Goal: Transaction & Acquisition: Purchase product/service

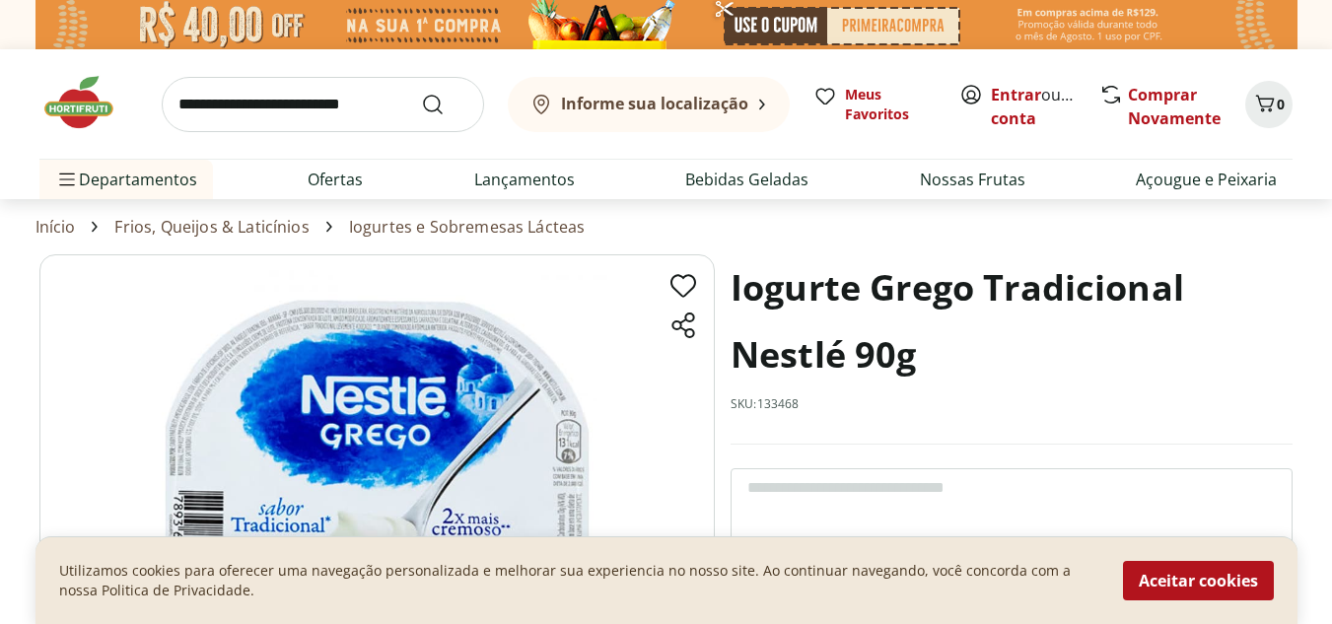
click at [402, 396] on img at bounding box center [376, 490] width 675 height 473
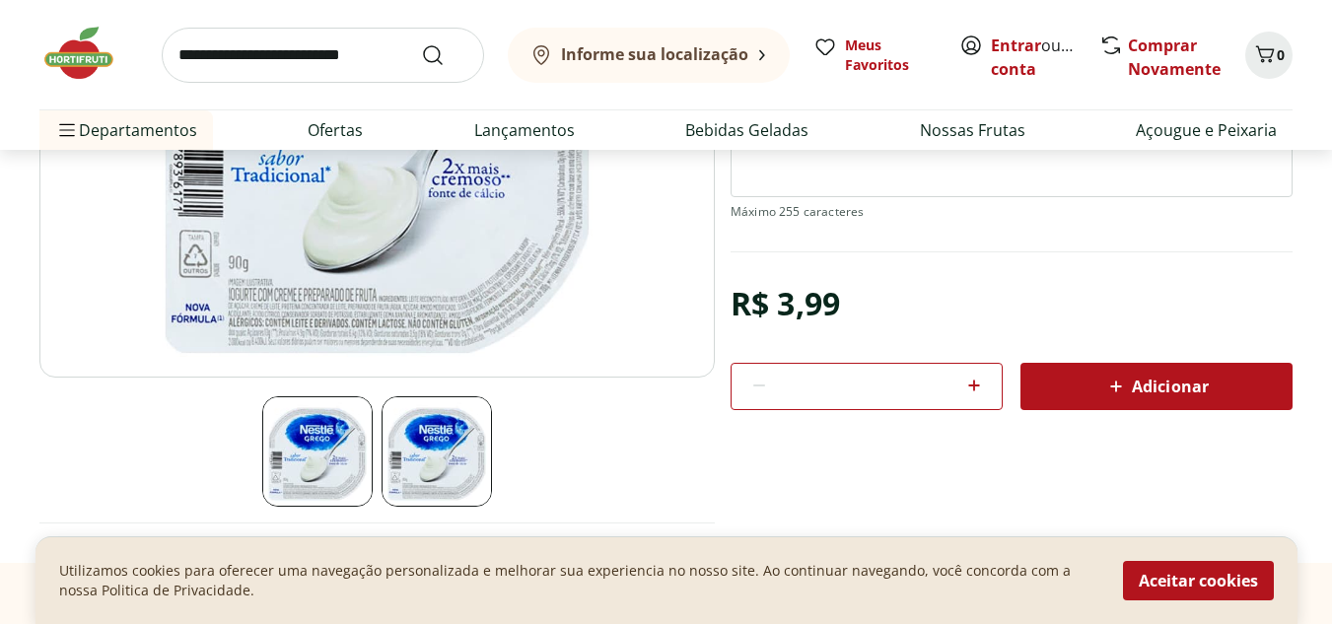
scroll to position [394, 0]
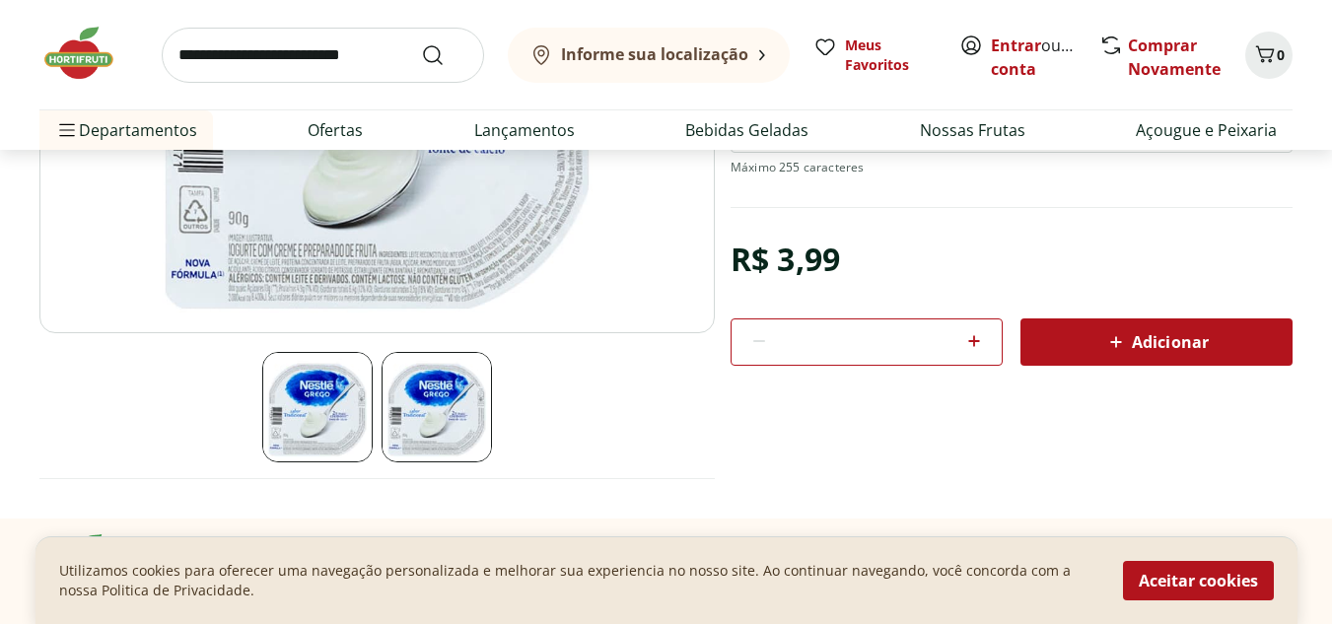
click at [445, 394] on img at bounding box center [436, 407] width 110 height 110
click at [316, 400] on img at bounding box center [317, 407] width 110 height 110
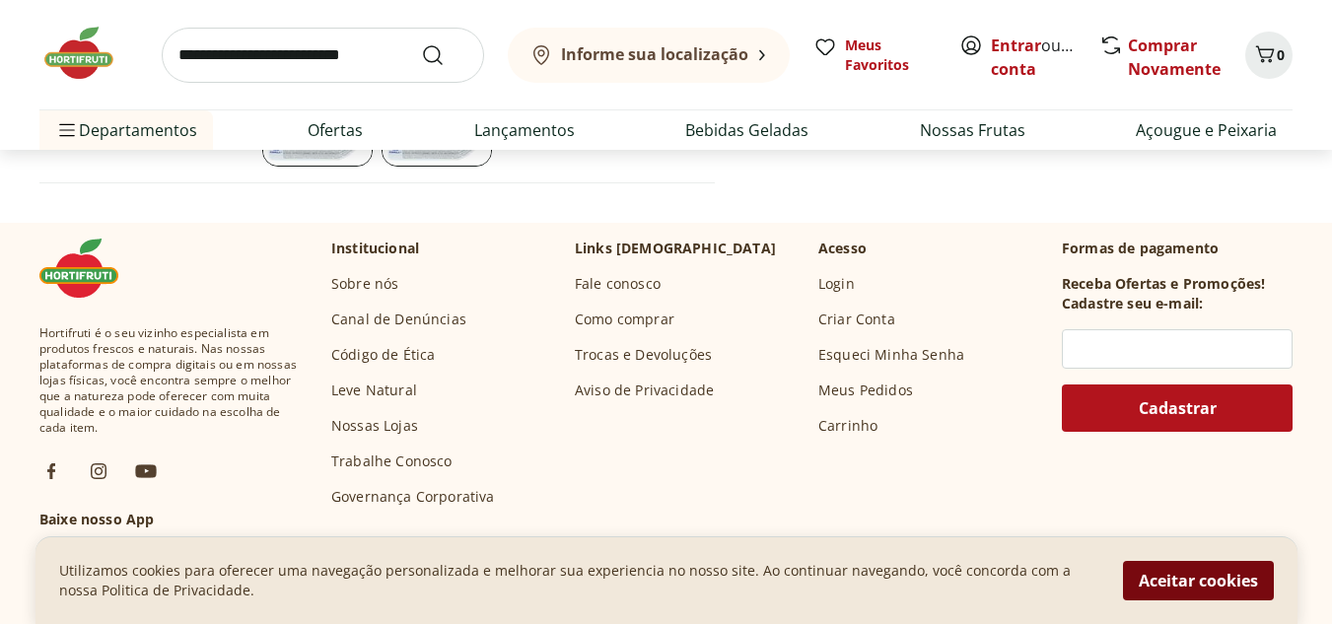
click at [1203, 582] on button "Aceitar cookies" at bounding box center [1198, 580] width 151 height 39
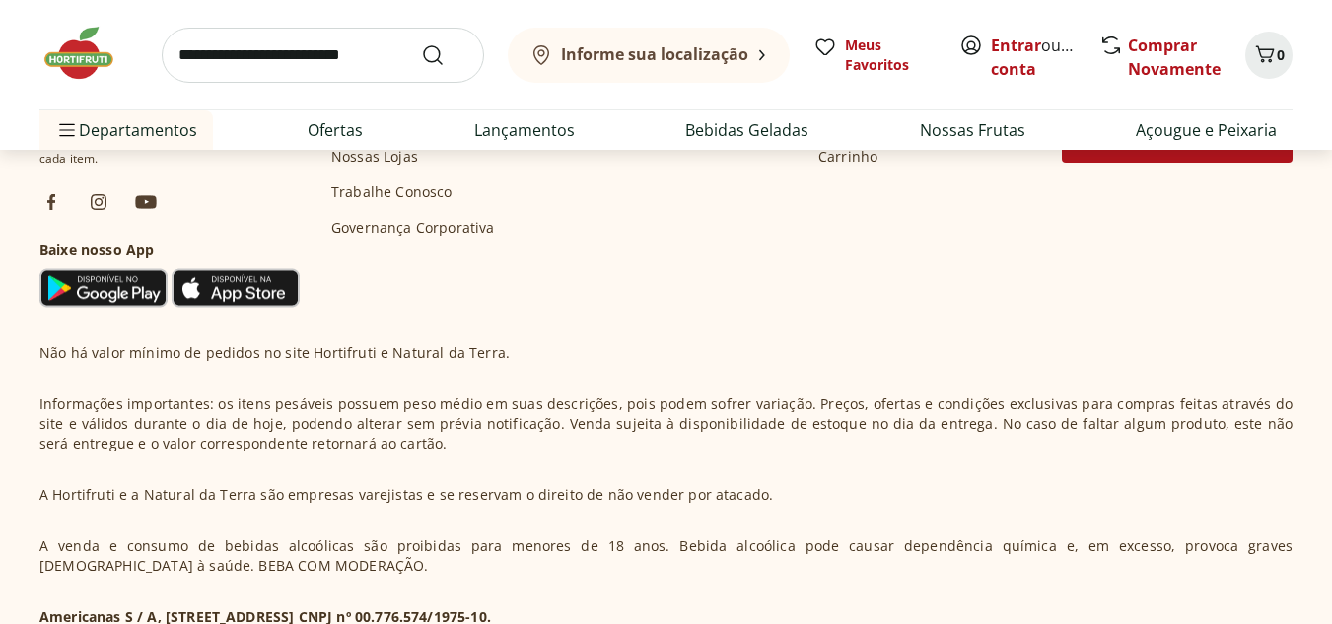
scroll to position [1049, 0]
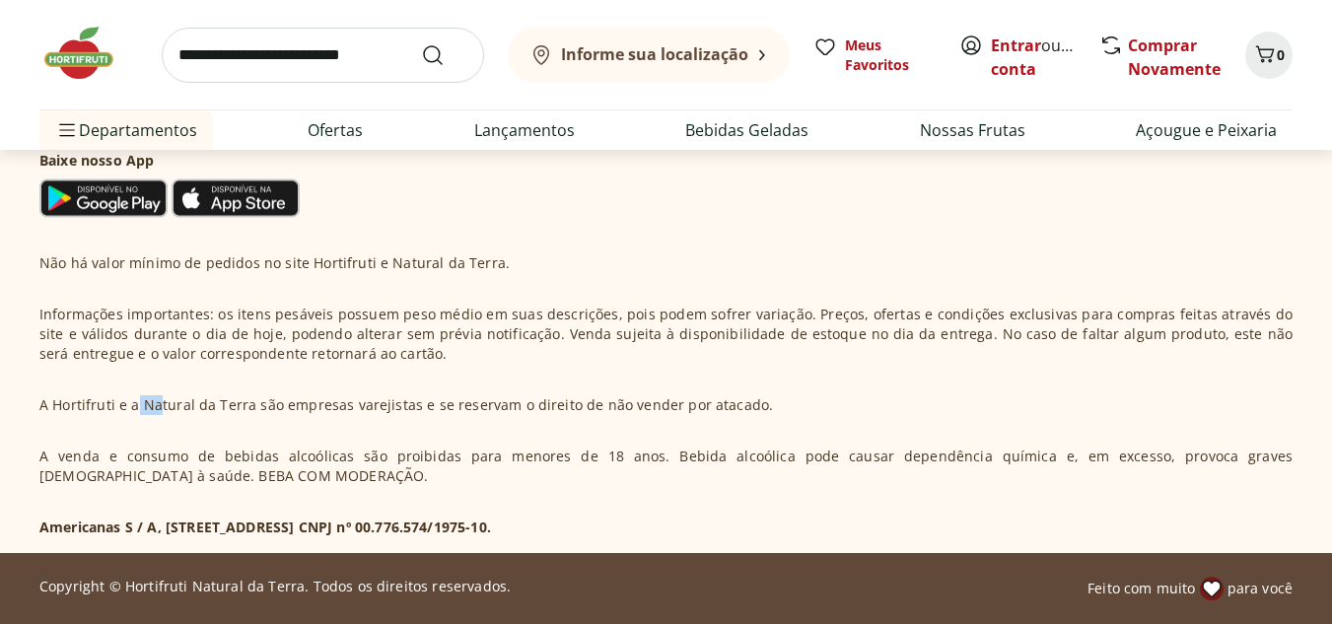
drag, startPoint x: 138, startPoint y: 406, endPoint x: 426, endPoint y: 427, distance: 288.6
click at [245, 406] on p "A Hortifruti e a Natural da Terra são empresas varejistas e se reservam o direi…" at bounding box center [405, 405] width 733 height 20
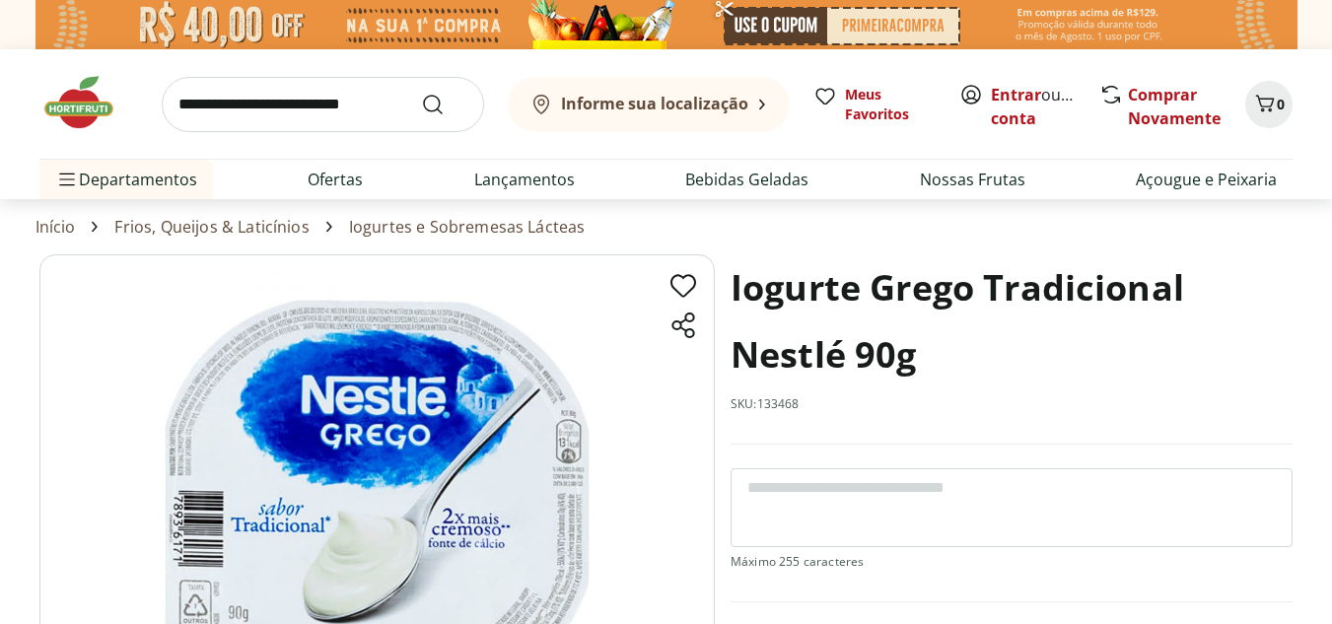
scroll to position [0, 0]
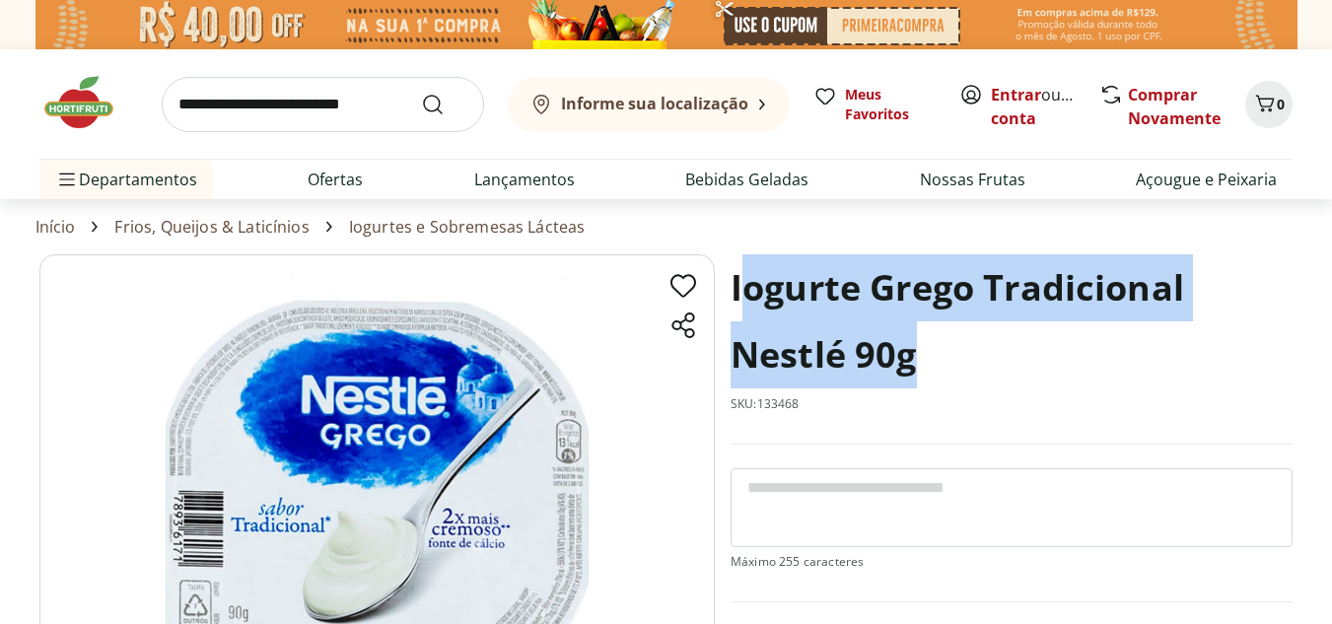
drag, startPoint x: 902, startPoint y: 349, endPoint x: 740, endPoint y: 259, distance: 184.9
click at [740, 259] on h1 "Iogurte Grego Tradicional Nestlé 90g" at bounding box center [1011, 321] width 562 height 134
click at [766, 296] on h1 "Iogurte Grego Tradicional Nestlé 90g" at bounding box center [1011, 321] width 562 height 134
drag, startPoint x: 934, startPoint y: 362, endPoint x: 726, endPoint y: 271, distance: 226.9
click at [726, 271] on section "Iogurte Grego Tradicional Nestlé 90g SKU: 133468 R$ 3,99 * Adicionar Iogurte Gr…" at bounding box center [665, 583] width 1253 height 658
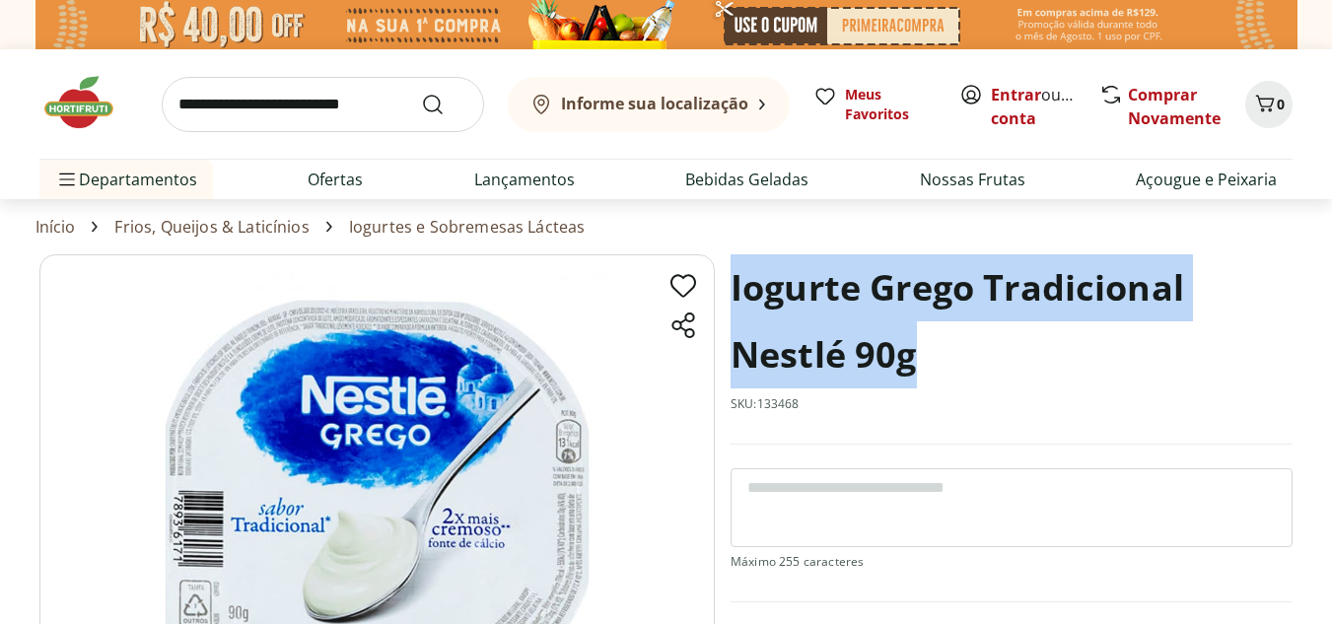
copy h1 "Iogurte Grego Tradicional Nestlé 90g"
